Goal: Task Accomplishment & Management: Use online tool/utility

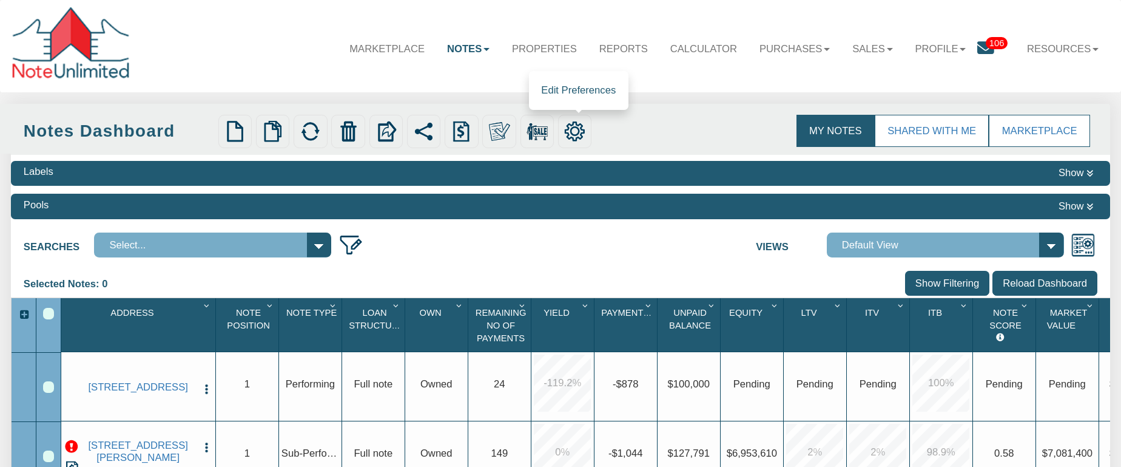
click at [574, 133] on img at bounding box center [574, 131] width 21 height 21
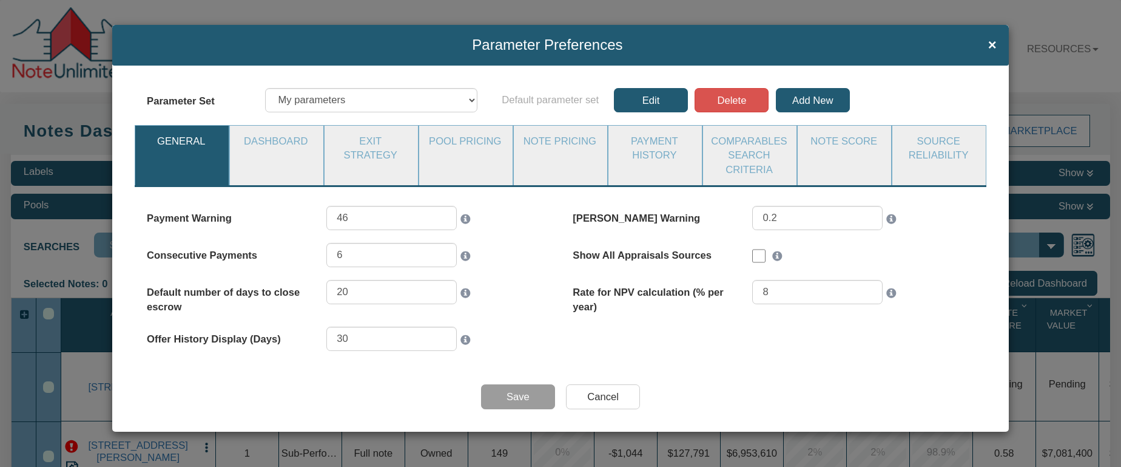
select select "object:2183"
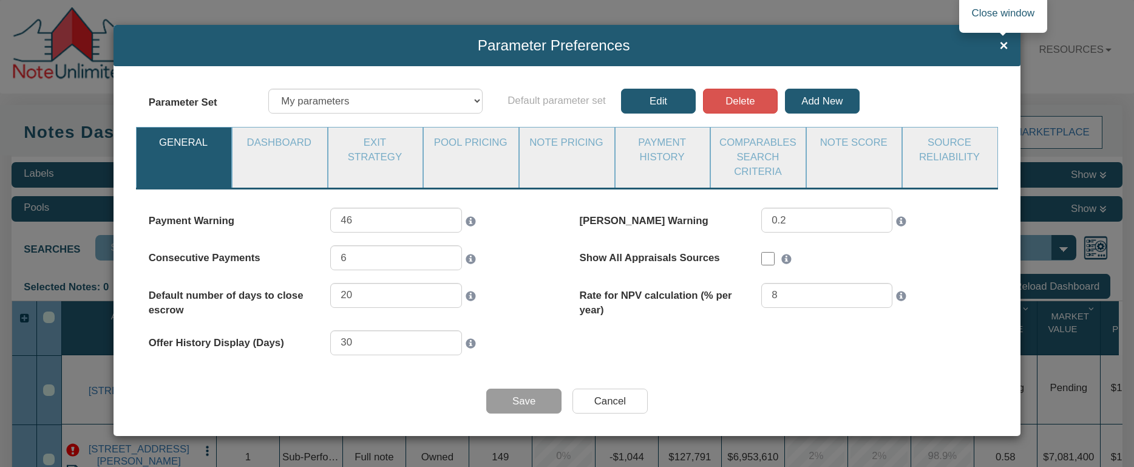
click at [1003, 47] on span "×" at bounding box center [1003, 46] width 8 height 16
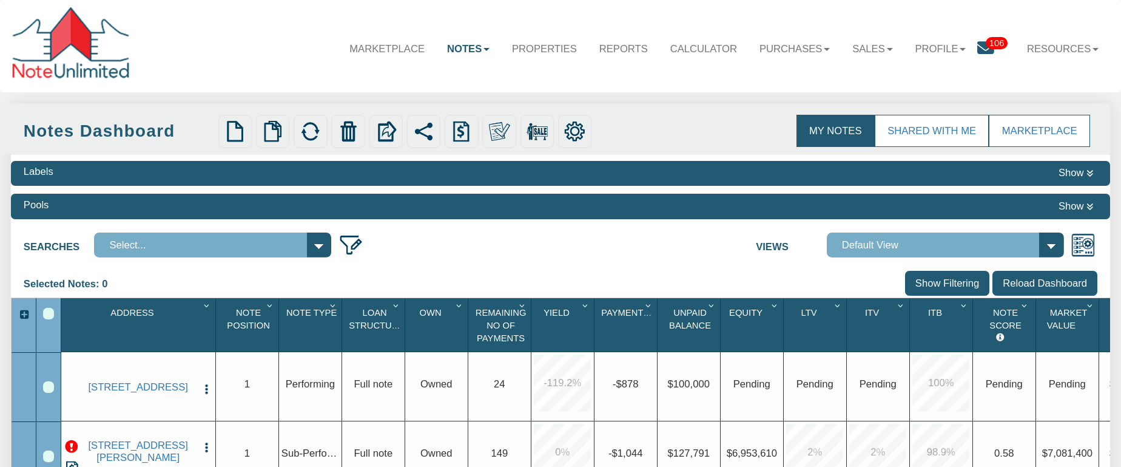
click at [206, 387] on img "button" at bounding box center [206, 389] width 12 height 12
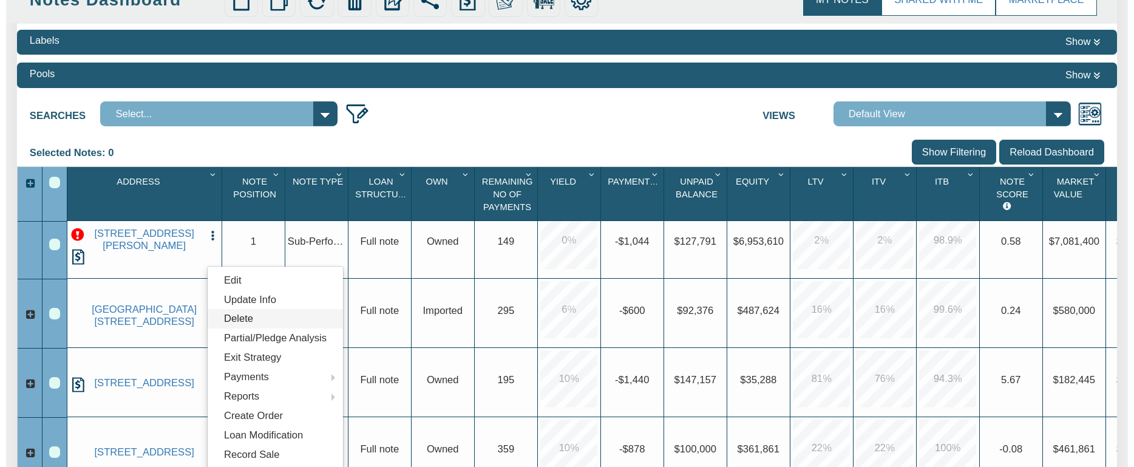
scroll to position [144, 0]
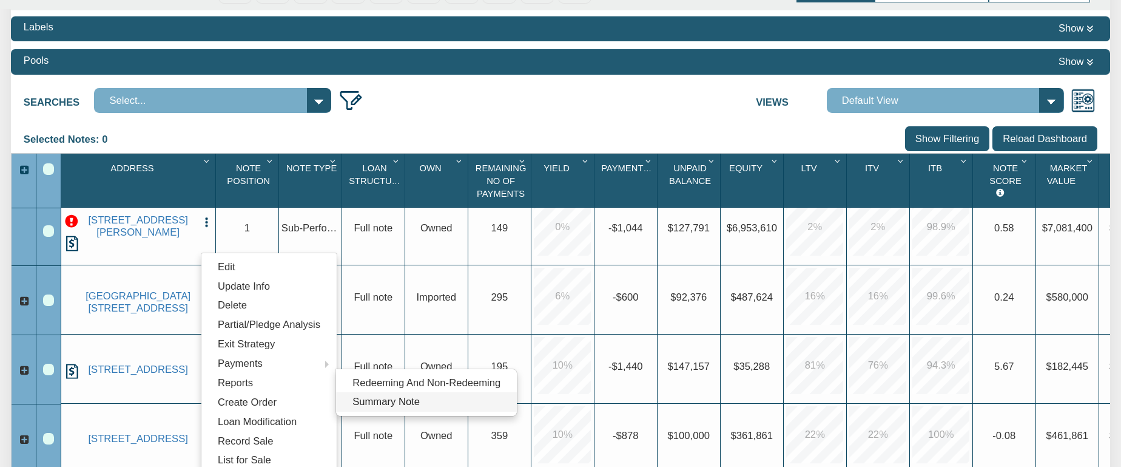
click at [367, 406] on link "Summary Note" at bounding box center [426, 401] width 181 height 19
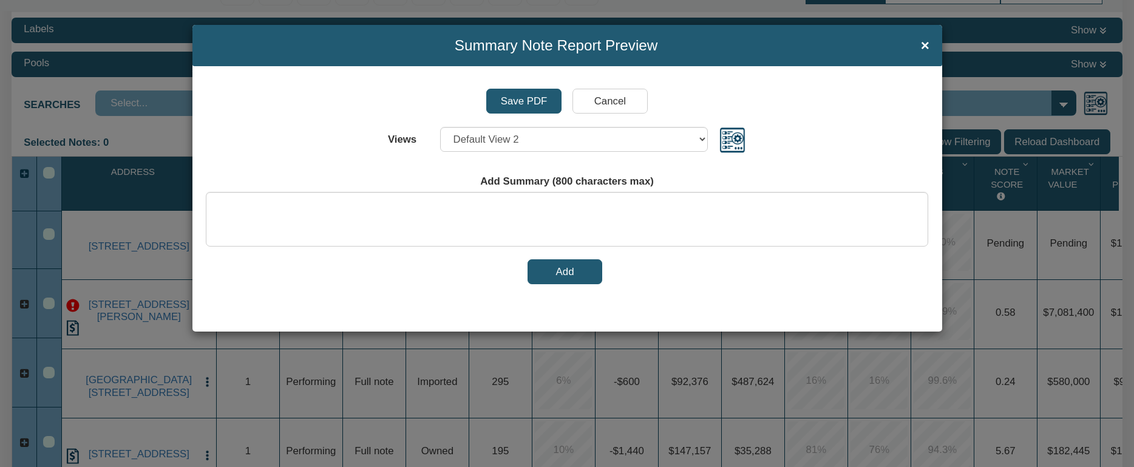
scroll to position [0, 0]
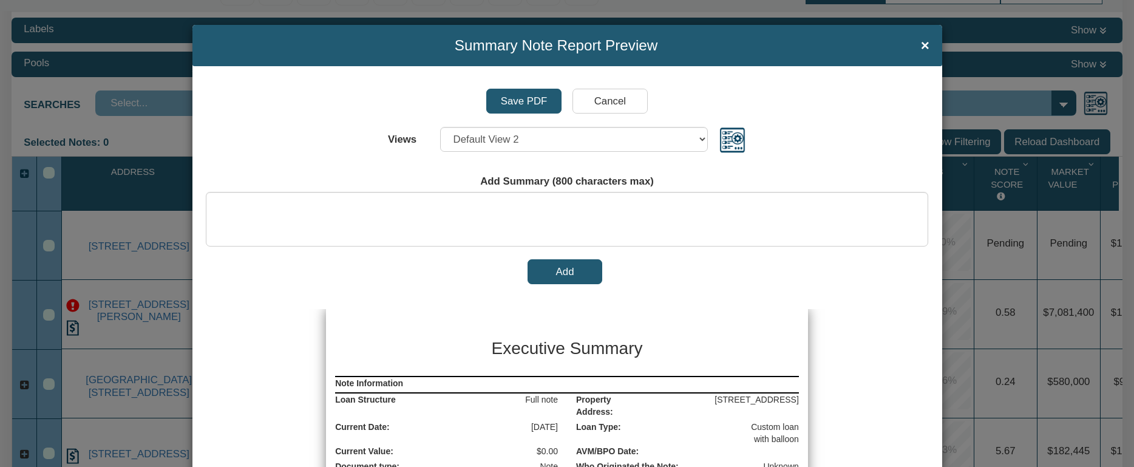
click at [582, 354] on h3 "Executive Summary" at bounding box center [566, 348] width 303 height 25
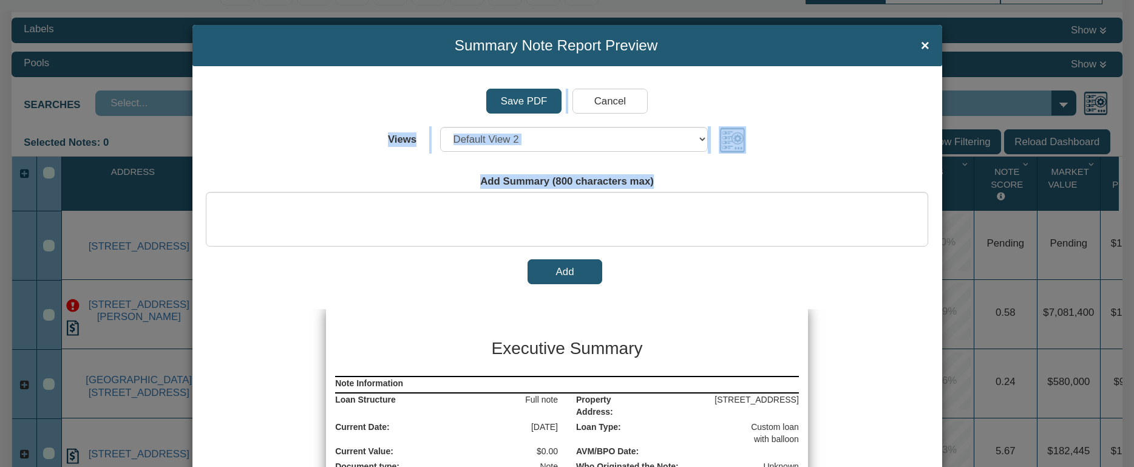
drag, startPoint x: 919, startPoint y: 49, endPoint x: 694, endPoint y: 215, distance: 280.3
click at [558, 272] on button "Add" at bounding box center [564, 271] width 75 height 25
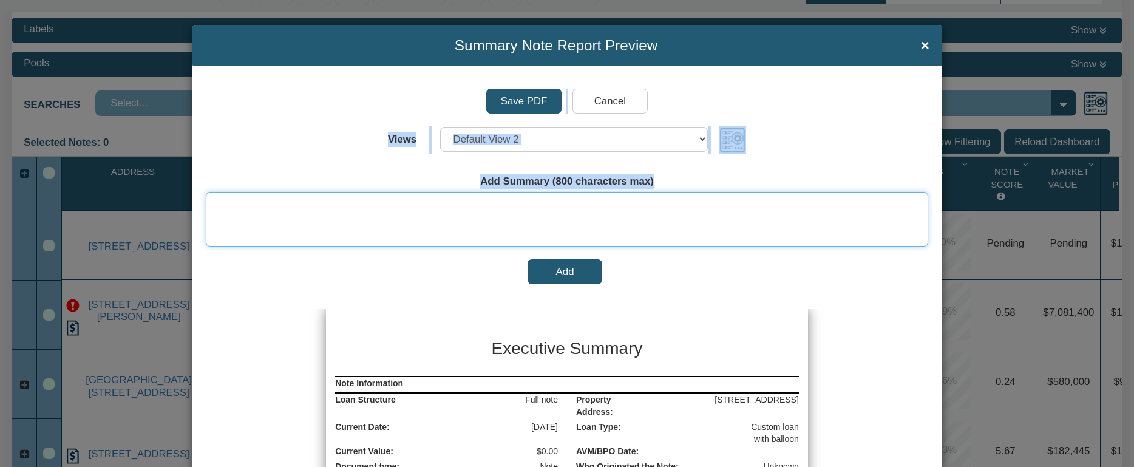
click at [548, 211] on textarea at bounding box center [567, 219] width 722 height 55
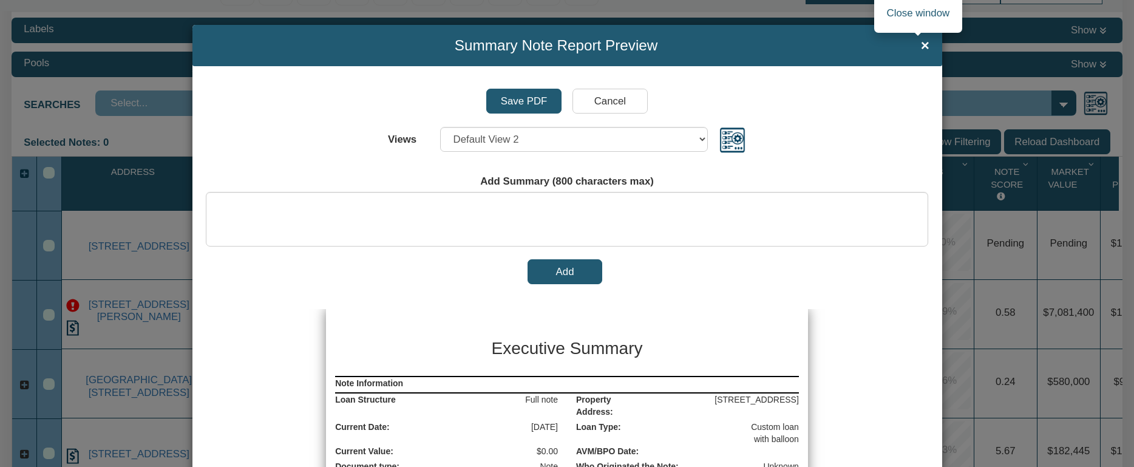
click at [921, 48] on span "×" at bounding box center [925, 46] width 8 height 16
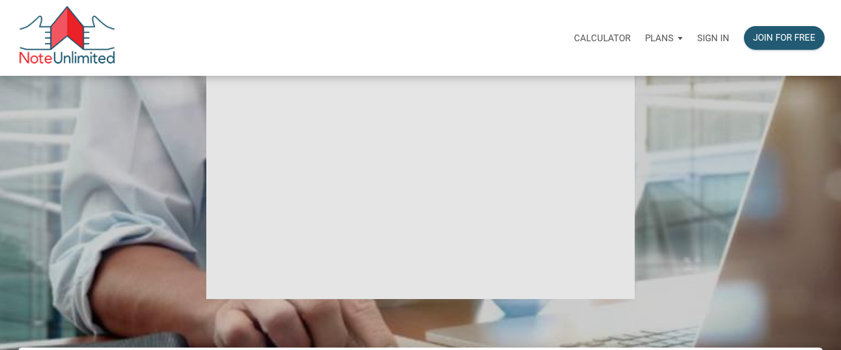
scroll to position [112, 0]
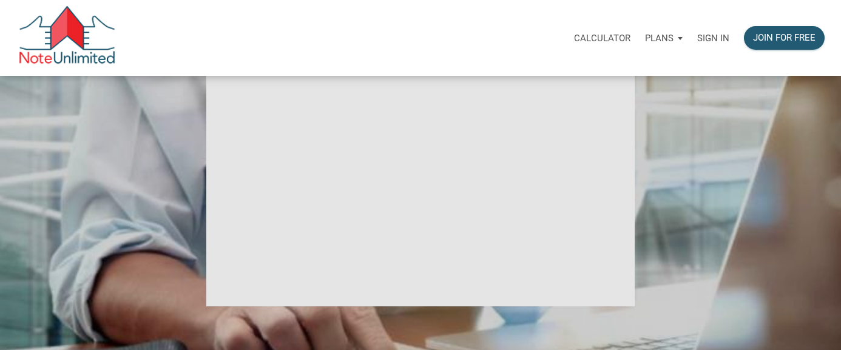
click at [711, 39] on p "Sign in" at bounding box center [713, 38] width 32 height 11
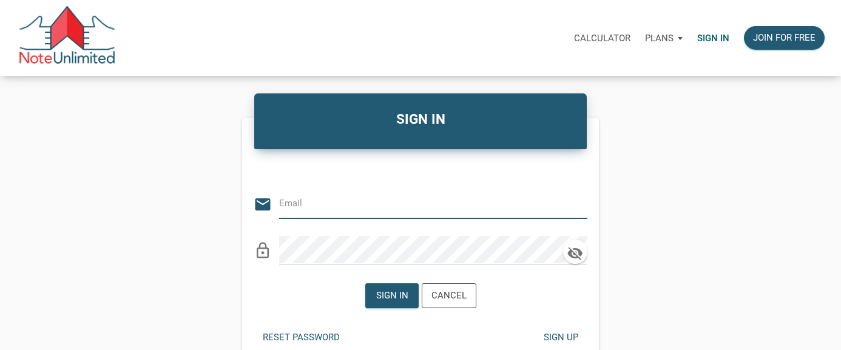
type input "[EMAIL_ADDRESS][DOMAIN_NAME]"
click at [571, 209] on icon "clear" at bounding box center [578, 204] width 18 height 18
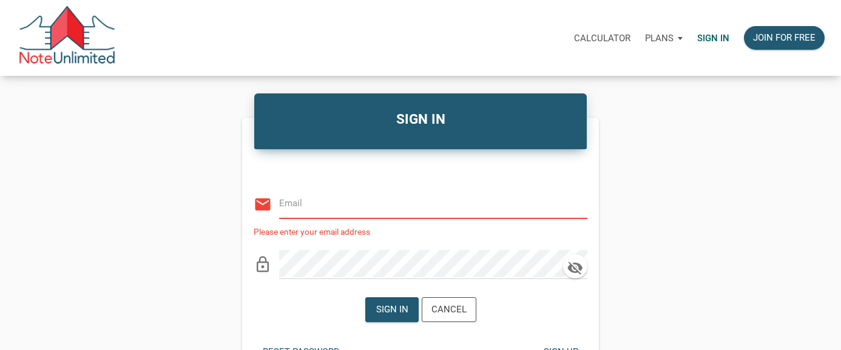
paste input "[EMAIL_ADDRESS][DOMAIN_NAME]"
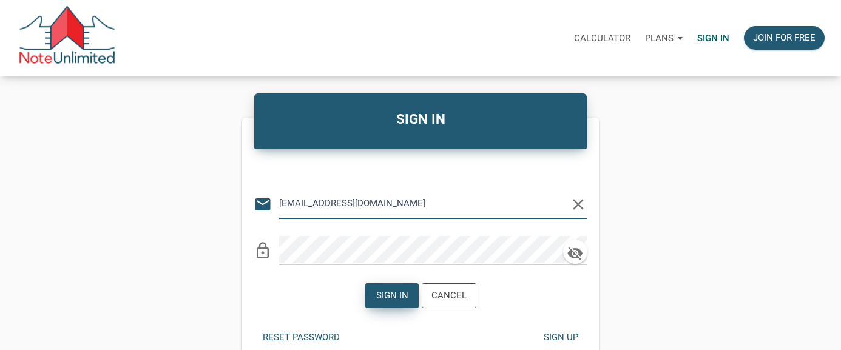
type input "[EMAIL_ADDRESS][DOMAIN_NAME]"
click at [388, 293] on div "Sign in" at bounding box center [392, 296] width 32 height 14
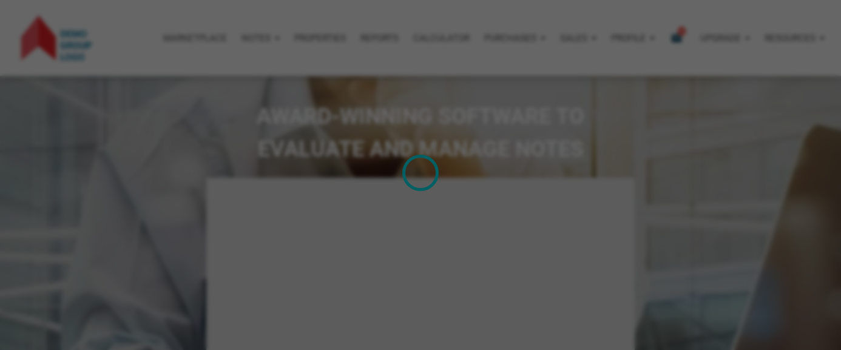
type input "Introduction to new features"
select select
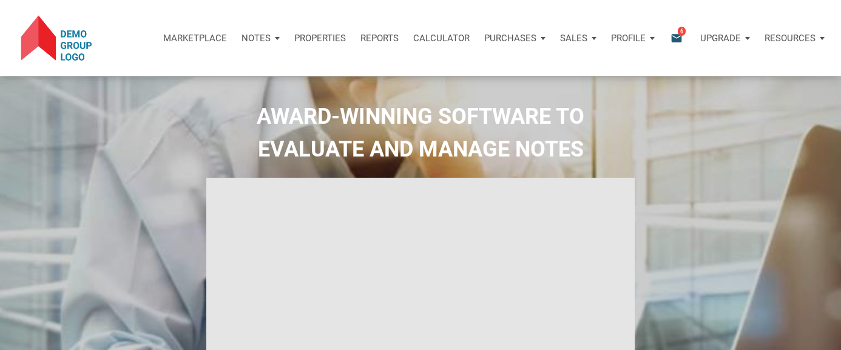
click at [276, 37] on div "Notes" at bounding box center [260, 38] width 53 height 36
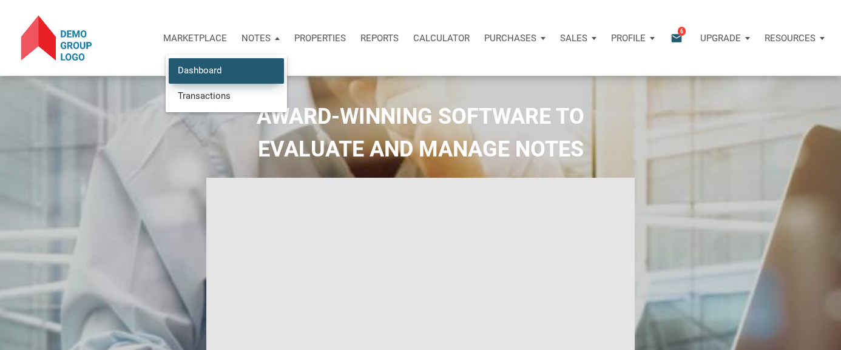
click at [232, 67] on link "Dashboard" at bounding box center [226, 70] width 115 height 25
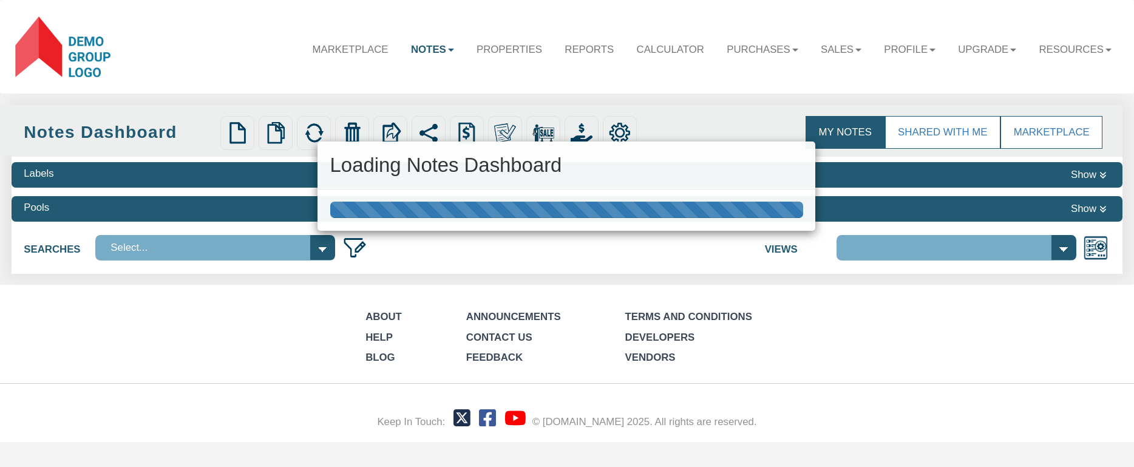
select select
select select "3"
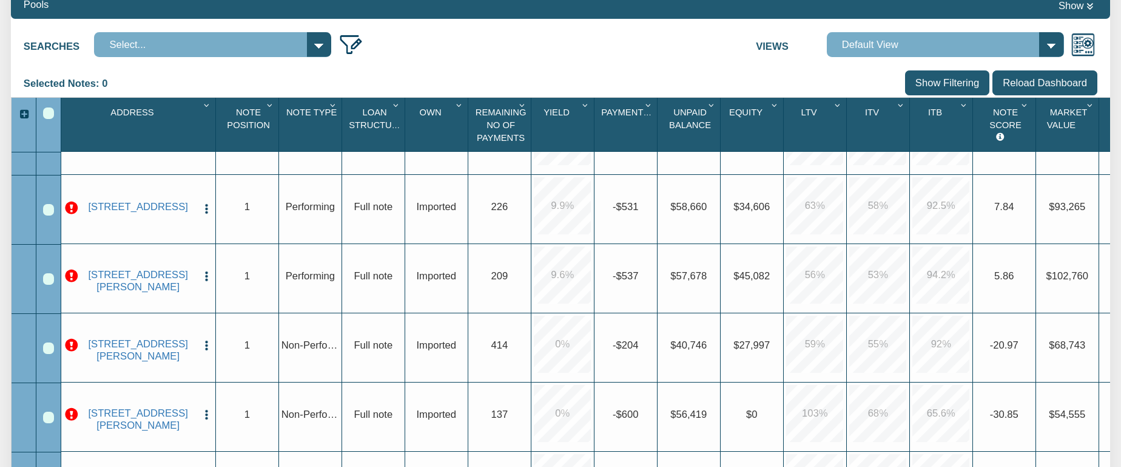
scroll to position [325, 0]
click at [73, 273] on p at bounding box center [71, 273] width 13 height 13
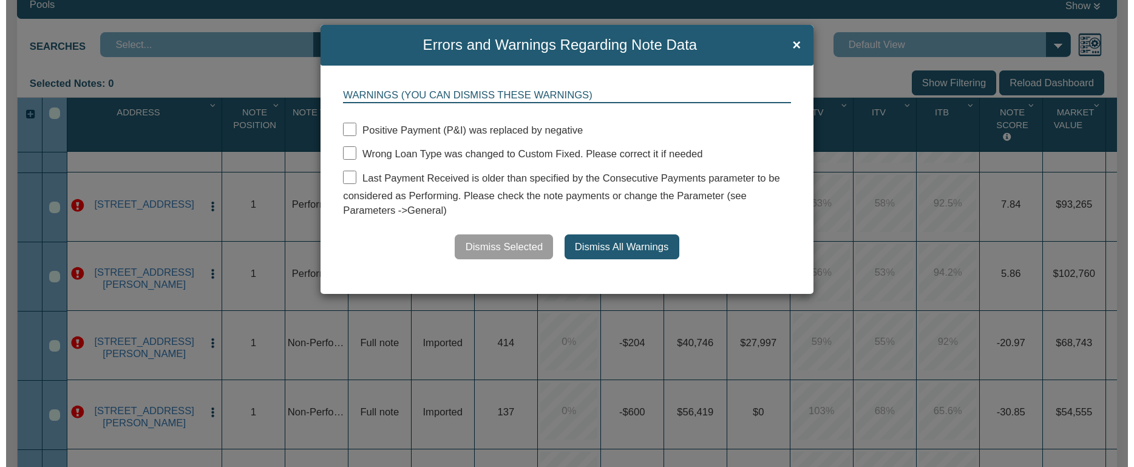
scroll to position [201, 0]
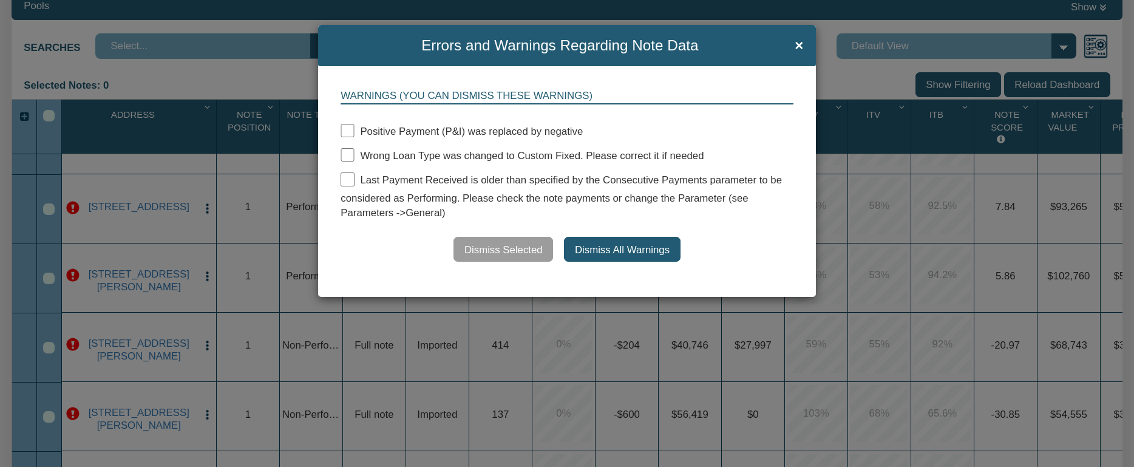
click at [797, 53] on div "Errors and Warnings Regarding Note Data ×" at bounding box center [567, 45] width 498 height 41
click at [799, 47] on span "×" at bounding box center [798, 46] width 8 height 16
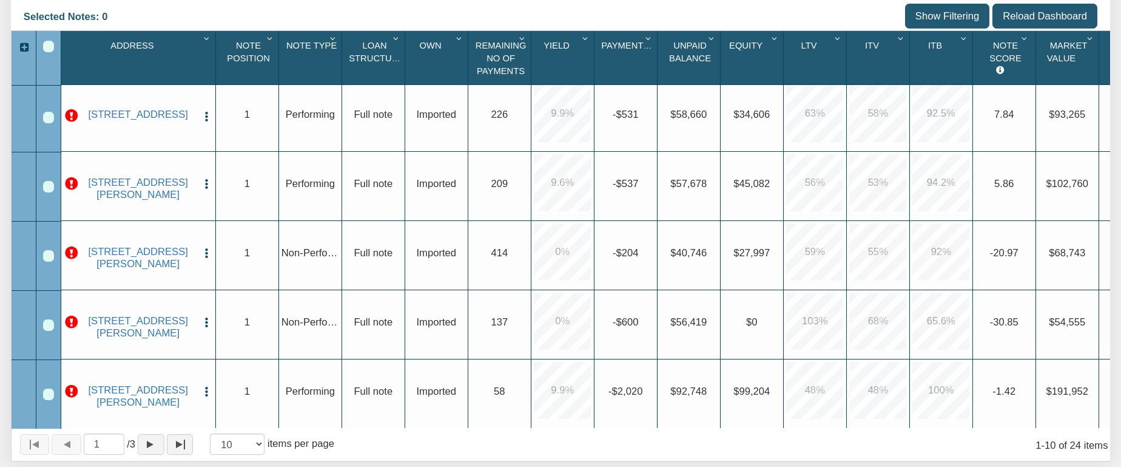
scroll to position [288, 0]
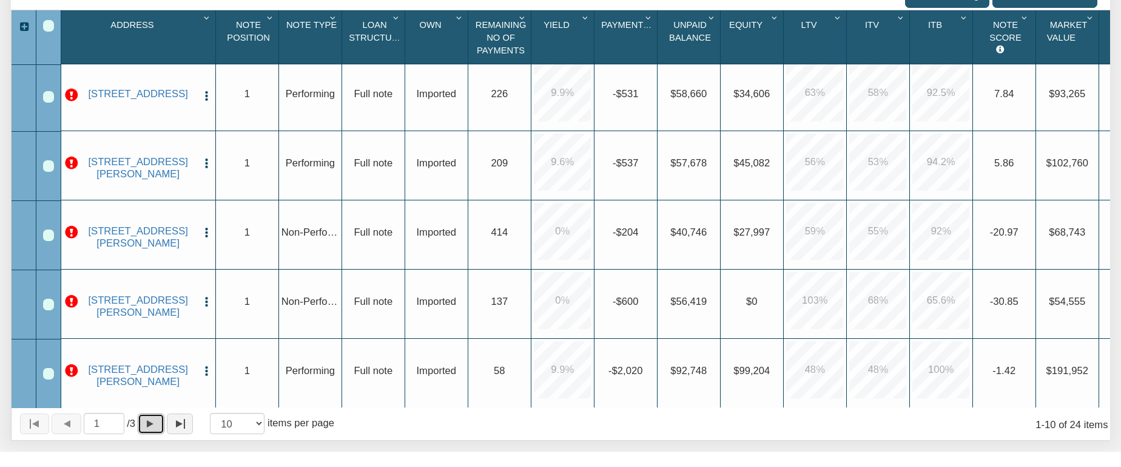
click at [154, 425] on div "Page forward" at bounding box center [150, 423] width 7 height 7
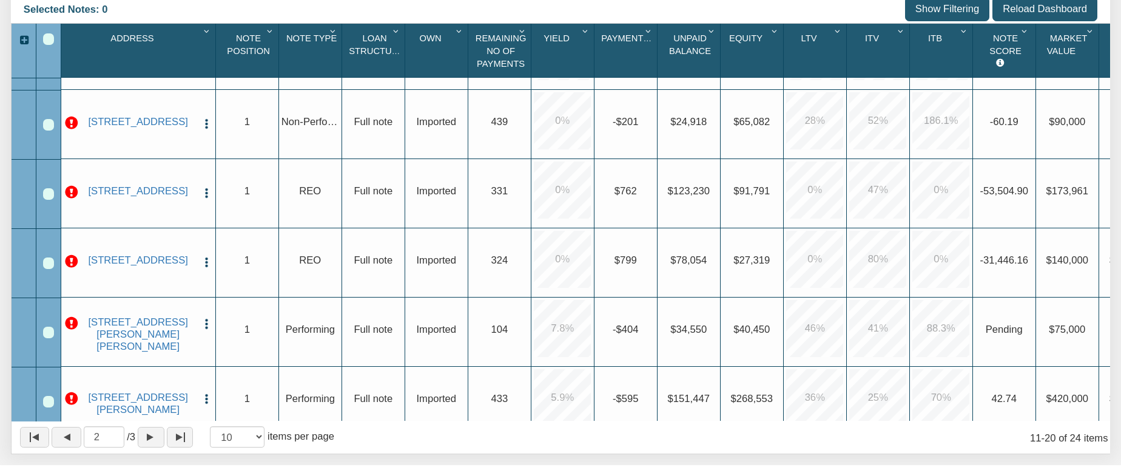
scroll to position [362, 0]
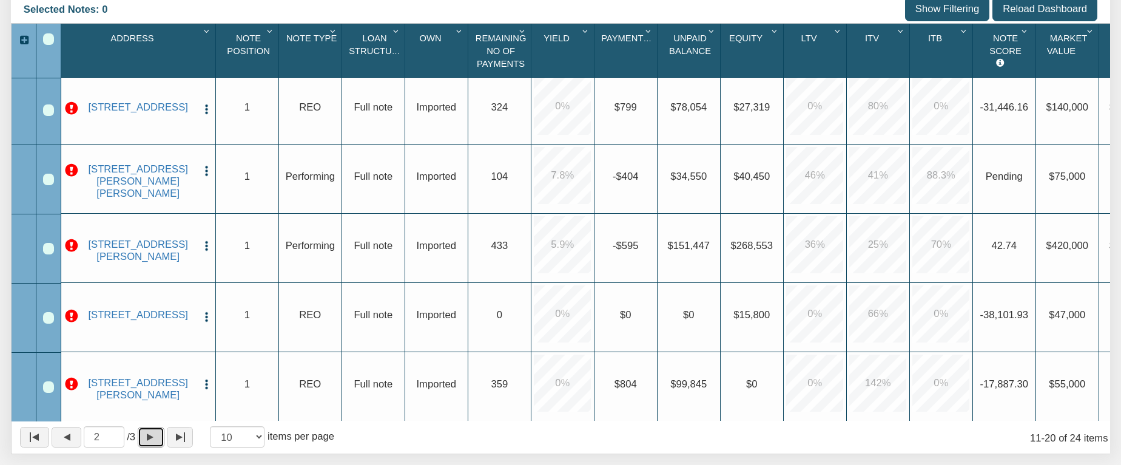
click at [154, 440] on div "Page forward" at bounding box center [150, 436] width 7 height 7
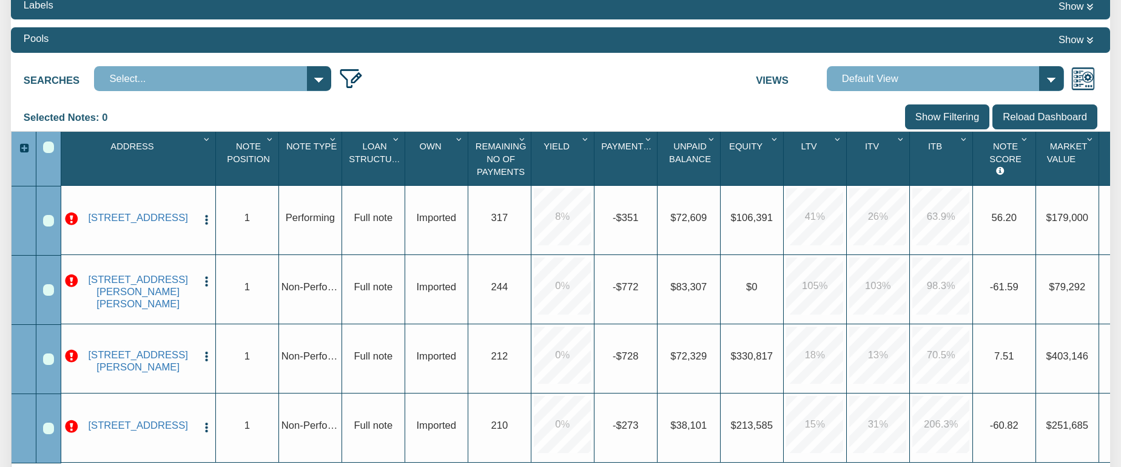
scroll to position [148, 0]
